Goal: Transaction & Acquisition: Purchase product/service

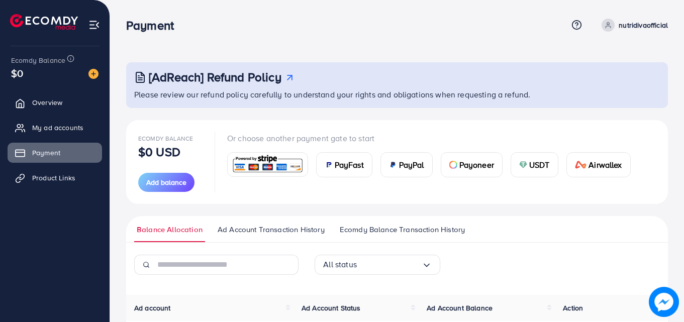
scroll to position [112, 0]
click at [160, 181] on span "Add balance" at bounding box center [166, 182] width 40 height 10
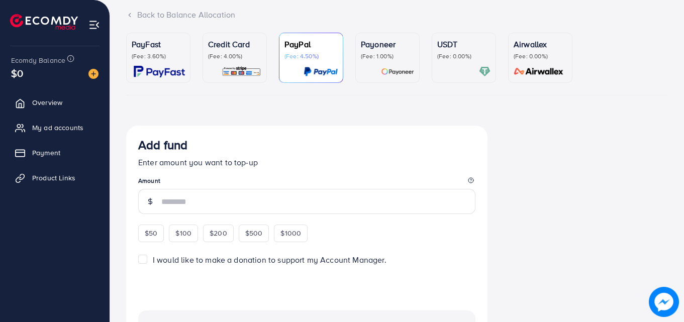
scroll to position [66, 0]
click at [248, 62] on div "Credit Card (Fee: 4.00%)" at bounding box center [234, 56] width 53 height 39
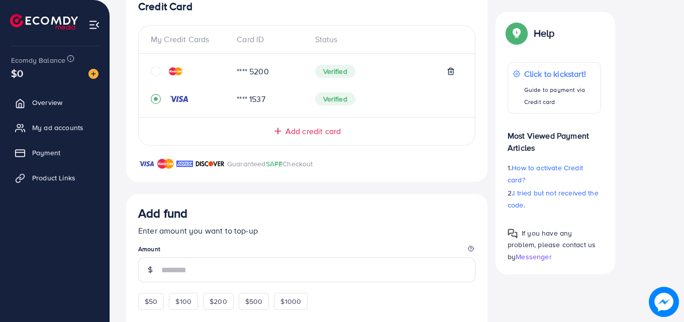
scroll to position [266, 0]
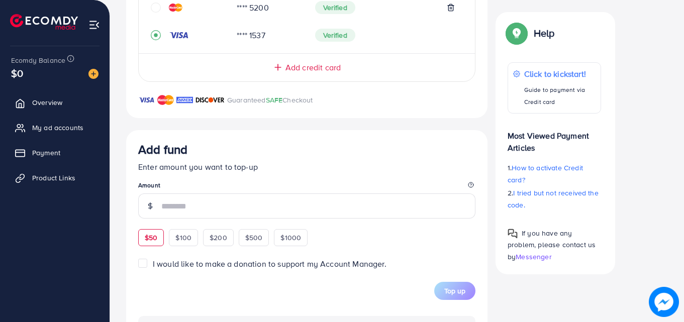
click at [145, 237] on span "$50" at bounding box center [151, 238] width 13 height 10
type input "**"
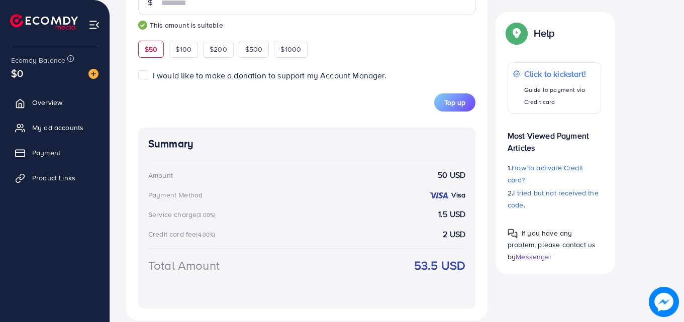
scroll to position [484, 0]
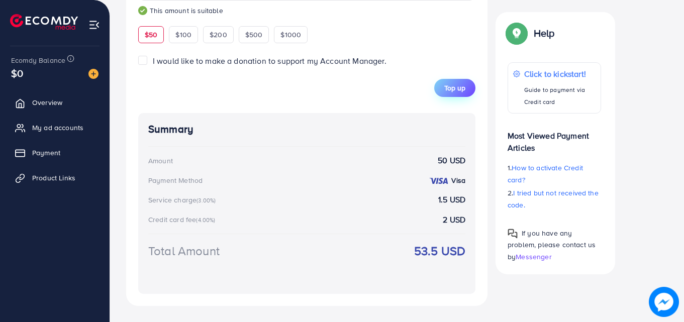
click at [469, 86] on button "Top up" at bounding box center [454, 88] width 41 height 18
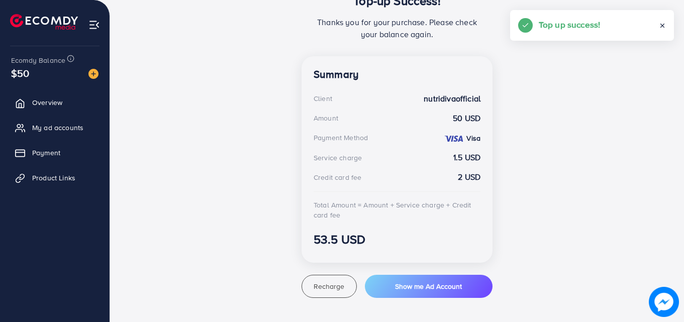
scroll to position [236, 0]
click at [32, 152] on link "Payment" at bounding box center [55, 153] width 94 height 20
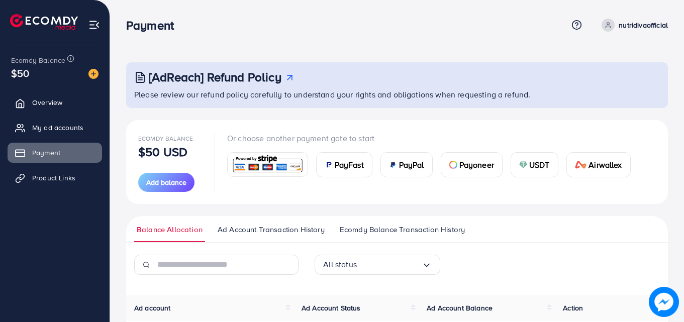
scroll to position [112, 0]
